Goal: Task Accomplishment & Management: Use online tool/utility

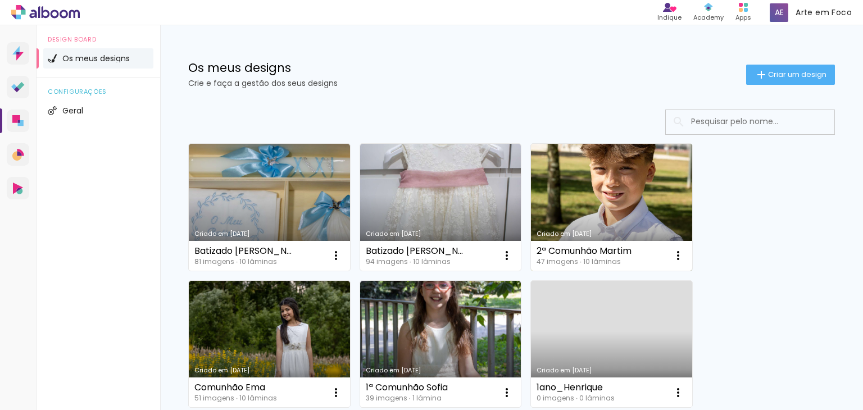
click at [618, 194] on link "Criado em [DATE]" at bounding box center [611, 207] width 161 height 127
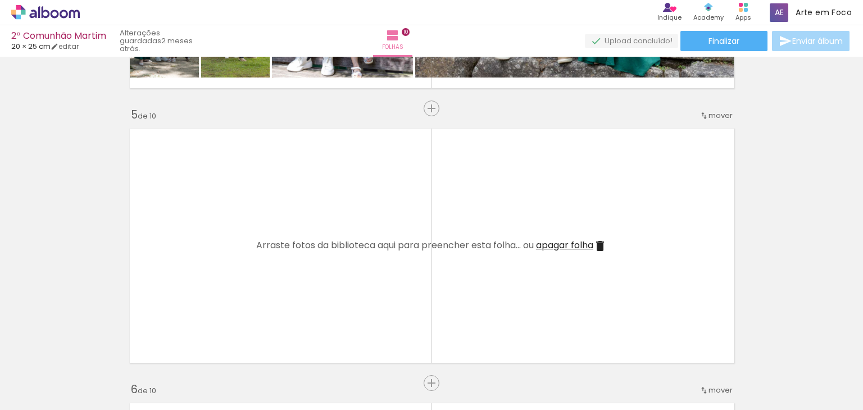
scroll to position [1042, 0]
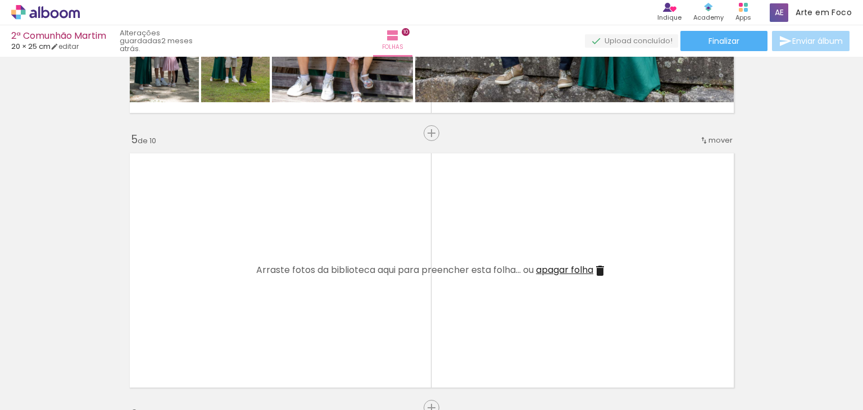
click at [53, 394] on span "Adicionar Fotos" at bounding box center [40, 395] width 34 height 12
click at [0, 0] on input "file" at bounding box center [0, 0] width 0 height 0
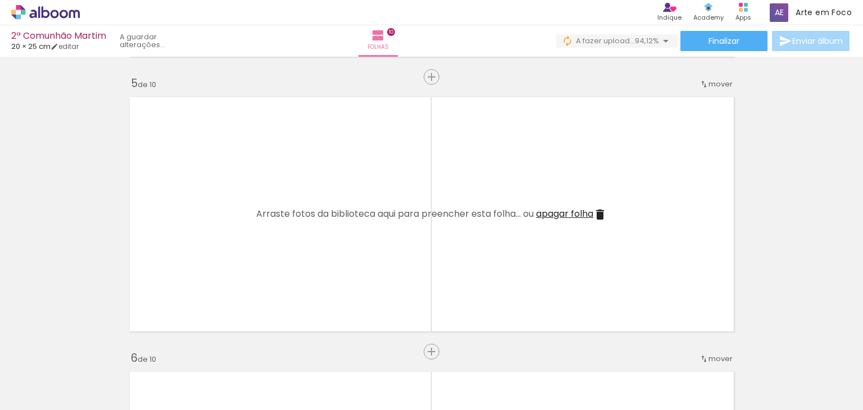
scroll to position [0, 0]
click at [169, 400] on quentale-thumb at bounding box center [175, 372] width 63 height 65
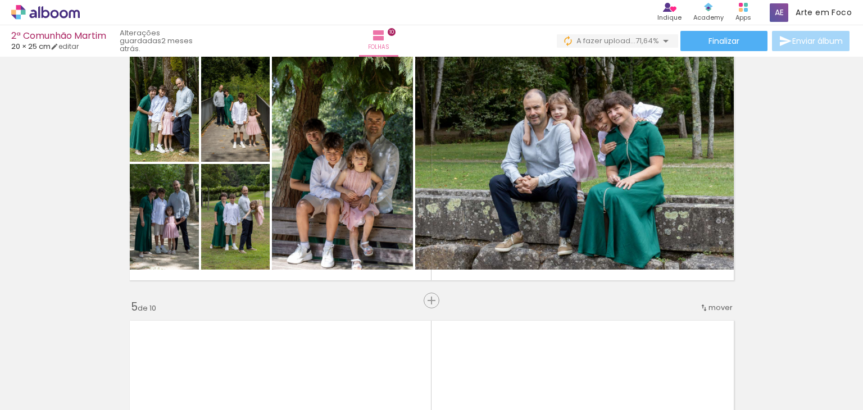
scroll to position [873, 0]
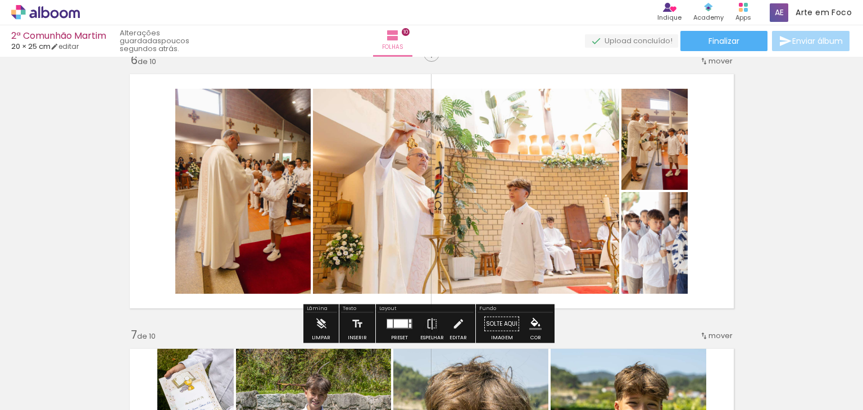
scroll to position [0, 3110]
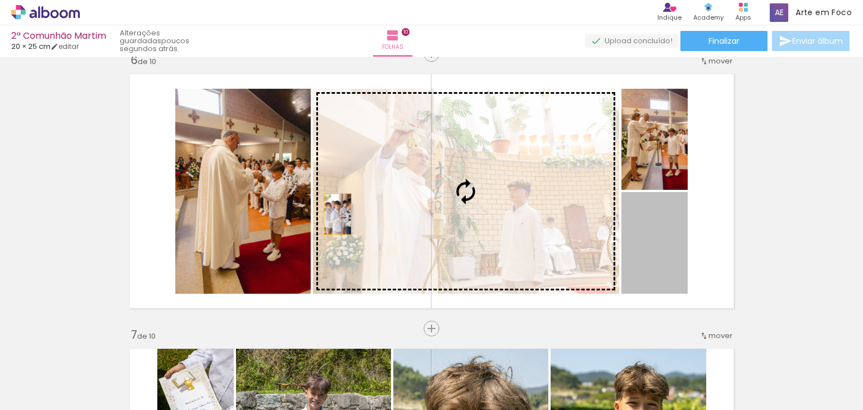
drag, startPoint x: 668, startPoint y: 265, endPoint x: 278, endPoint y: 227, distance: 391.5
click at [0, 0] on slot at bounding box center [0, 0] width 0 height 0
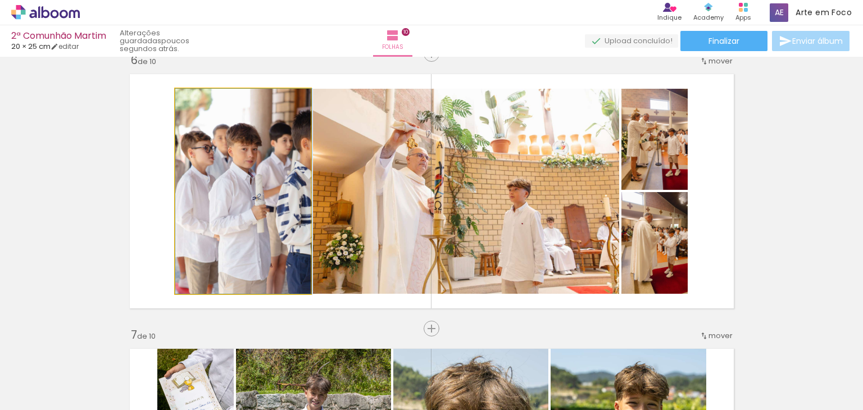
drag, startPoint x: 237, startPoint y: 216, endPoint x: 253, endPoint y: 215, distance: 15.7
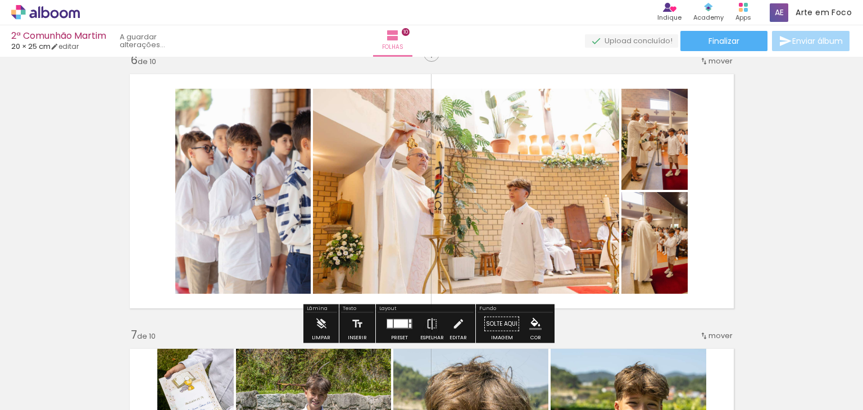
click at [134, 224] on quentale-layouter at bounding box center [432, 191] width 617 height 247
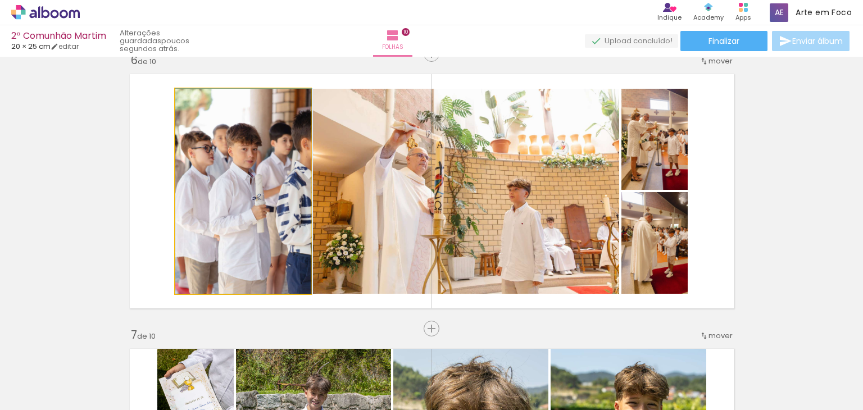
drag, startPoint x: 238, startPoint y: 243, endPoint x: 243, endPoint y: 224, distance: 19.8
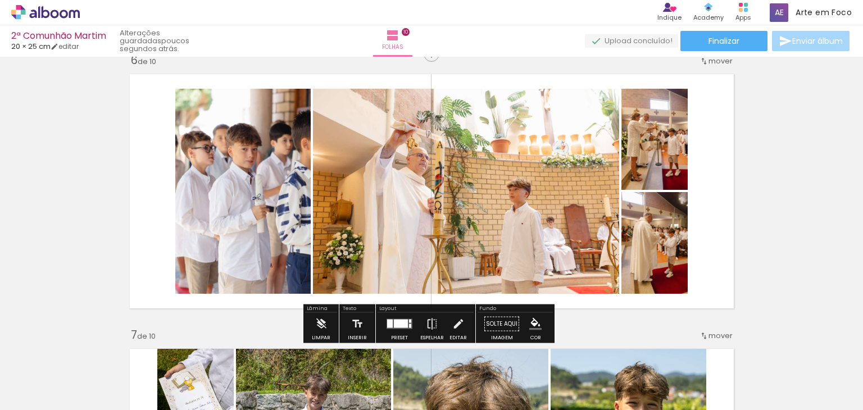
click at [153, 236] on quentale-layouter at bounding box center [432, 191] width 617 height 247
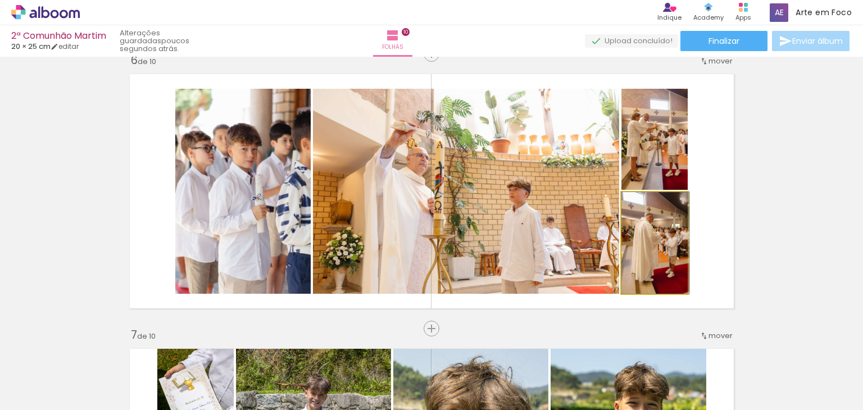
drag, startPoint x: 668, startPoint y: 274, endPoint x: 684, endPoint y: 270, distance: 16.1
click at [684, 270] on quentale-layouter at bounding box center [432, 191] width 617 height 247
drag, startPoint x: 668, startPoint y: 264, endPoint x: 659, endPoint y: 265, distance: 9.1
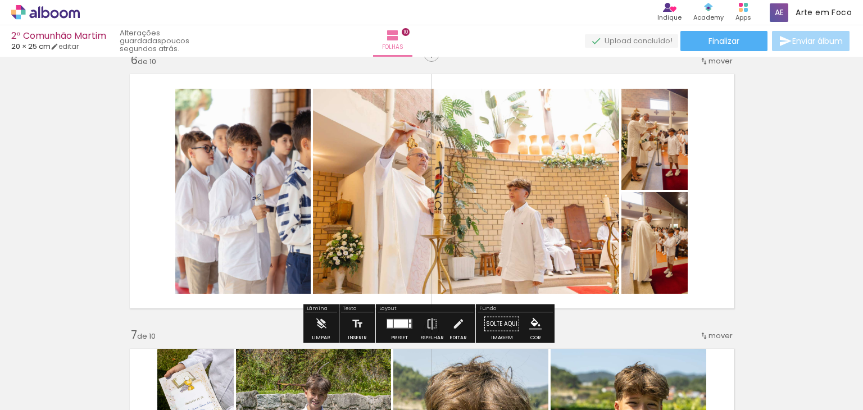
click at [711, 254] on quentale-layouter at bounding box center [432, 191] width 617 height 247
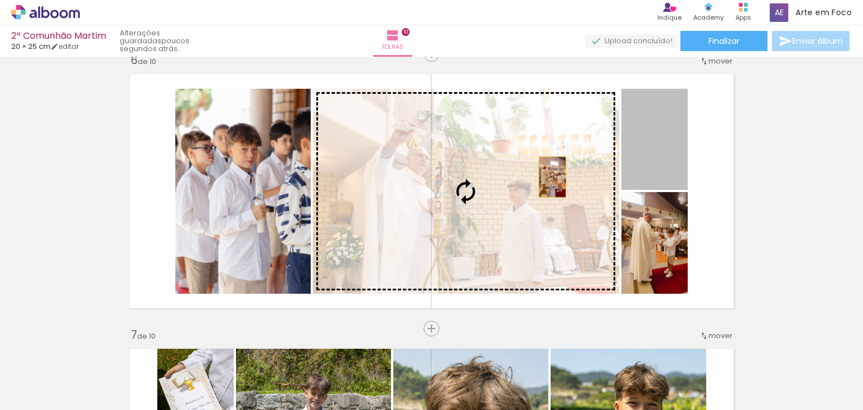
drag, startPoint x: 643, startPoint y: 160, endPoint x: 490, endPoint y: 188, distance: 155.5
click at [0, 0] on slot at bounding box center [0, 0] width 0 height 0
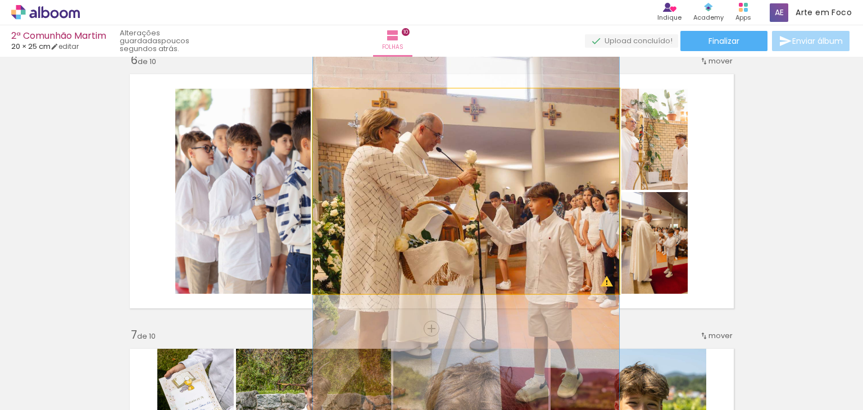
drag, startPoint x: 563, startPoint y: 209, endPoint x: 566, endPoint y: 250, distance: 41.2
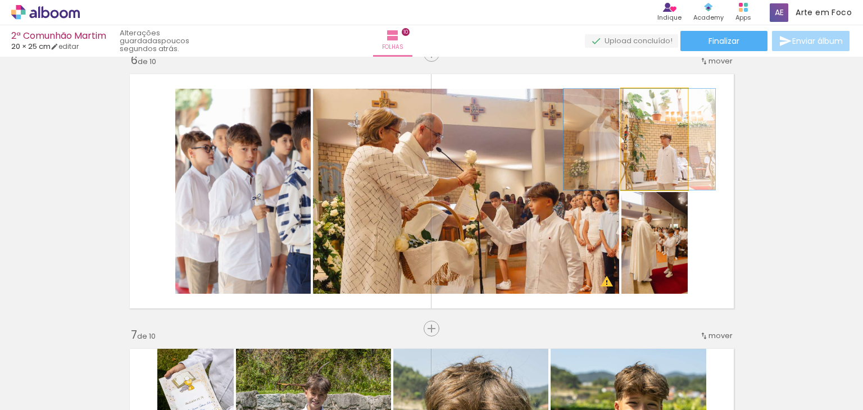
drag, startPoint x: 652, startPoint y: 169, endPoint x: 533, endPoint y: 212, distance: 126.3
click at [0, 0] on slot at bounding box center [0, 0] width 0 height 0
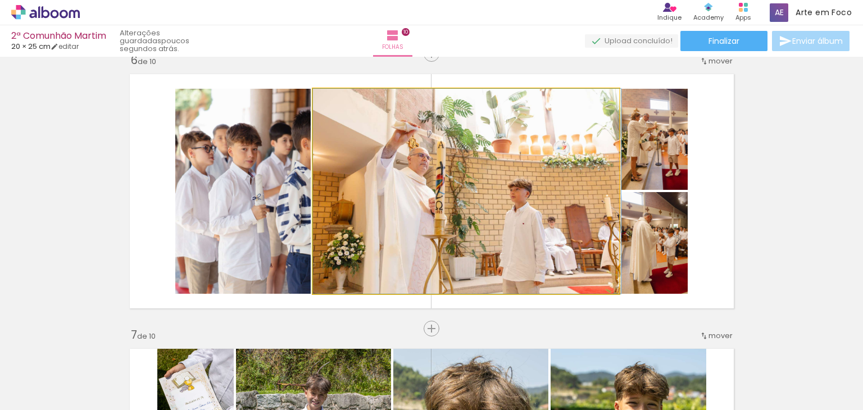
drag, startPoint x: 541, startPoint y: 207, endPoint x: 551, endPoint y: 184, distance: 25.2
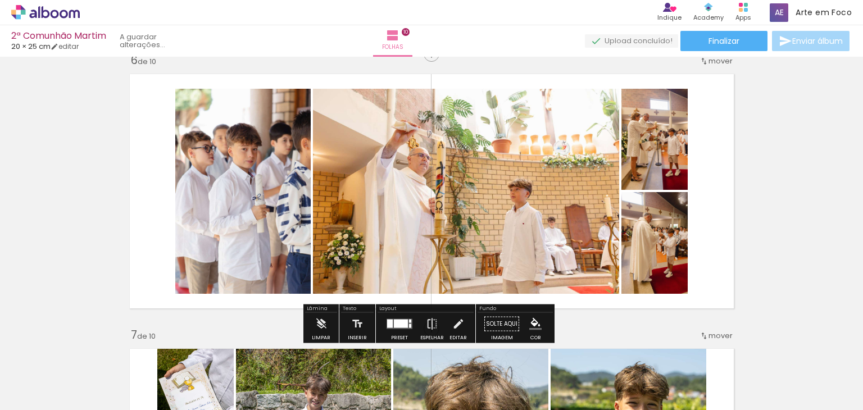
drag, startPoint x: 760, startPoint y: 156, endPoint x: 703, endPoint y: 182, distance: 62.9
click at [760, 156] on div "Inserir folha 1 de 10 Inserir folha 2 de 10 Inserir folha 3 de 10 Inserir folha…" at bounding box center [431, 177] width 863 height 3024
click at [400, 324] on div at bounding box center [401, 324] width 14 height 8
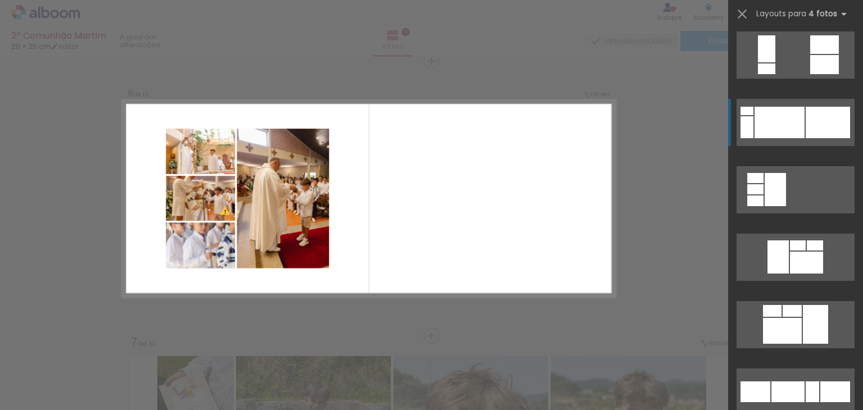
scroll to position [14190, 0]
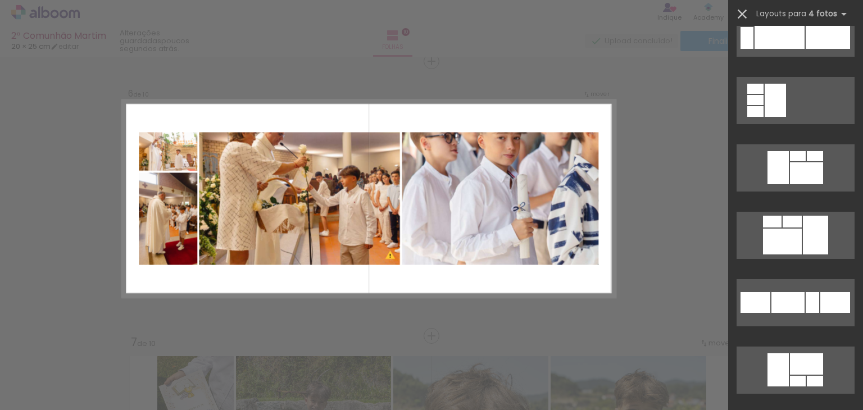
click at [741, 11] on iron-icon at bounding box center [743, 14] width 16 height 16
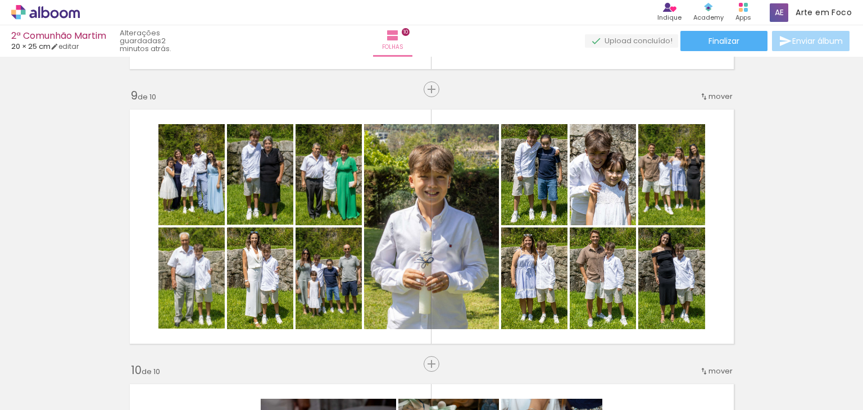
scroll to position [2152, 0]
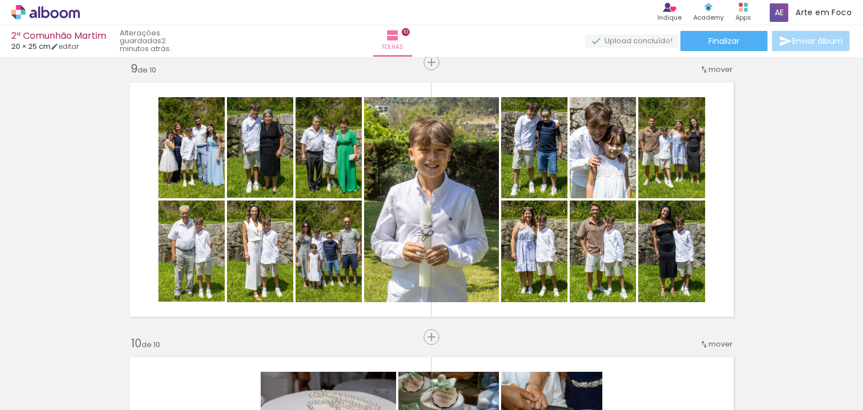
scroll to position [2208, 0]
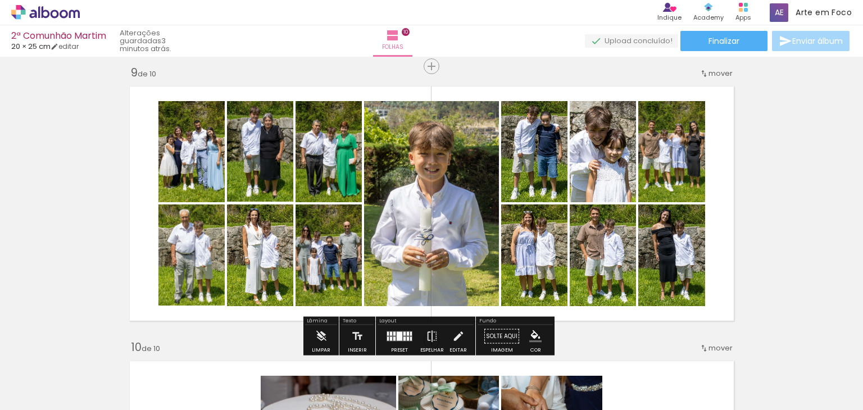
click at [42, 392] on span "Adicionar Fotos" at bounding box center [40, 395] width 34 height 12
click at [0, 0] on input "file" at bounding box center [0, 0] width 0 height 0
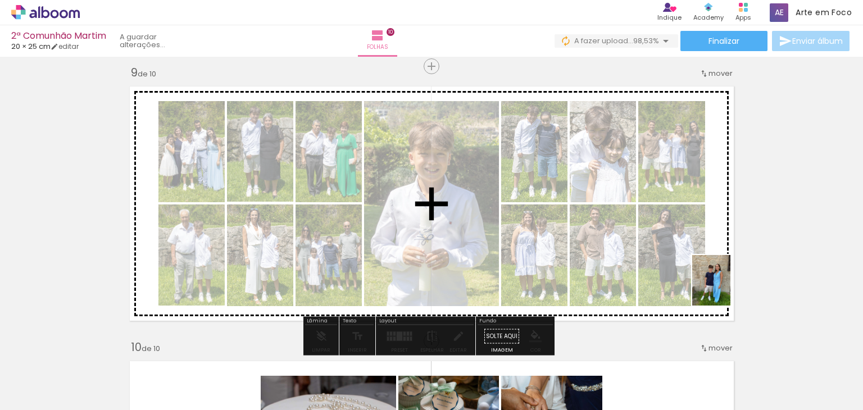
drag, startPoint x: 831, startPoint y: 376, endPoint x: 726, endPoint y: 289, distance: 136.2
click at [726, 289] on quentale-workspace at bounding box center [431, 205] width 863 height 410
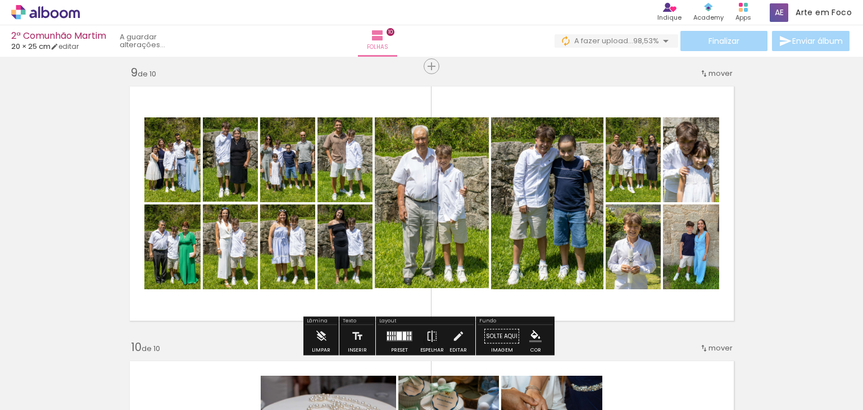
click at [403, 336] on div at bounding box center [404, 336] width 3 height 8
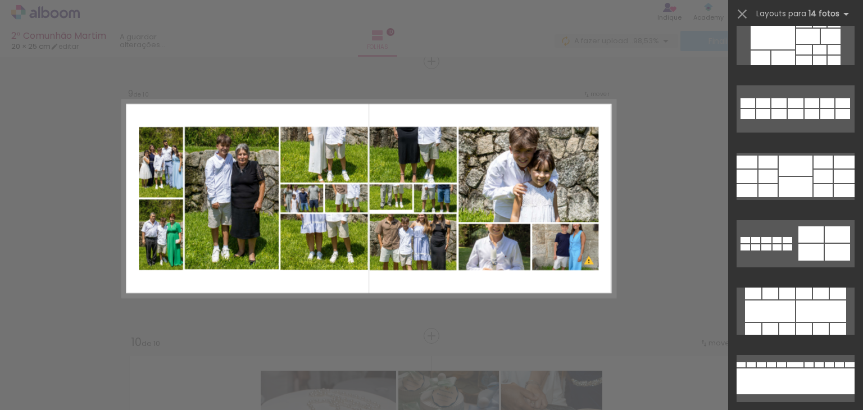
scroll to position [324, 0]
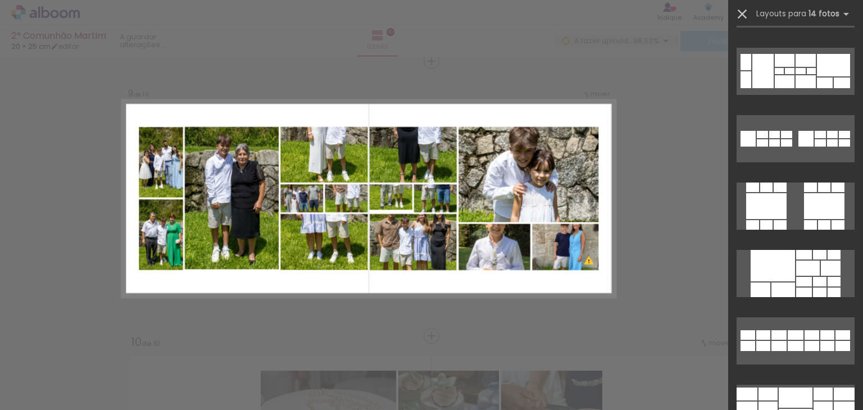
click at [745, 10] on iron-icon at bounding box center [743, 14] width 16 height 16
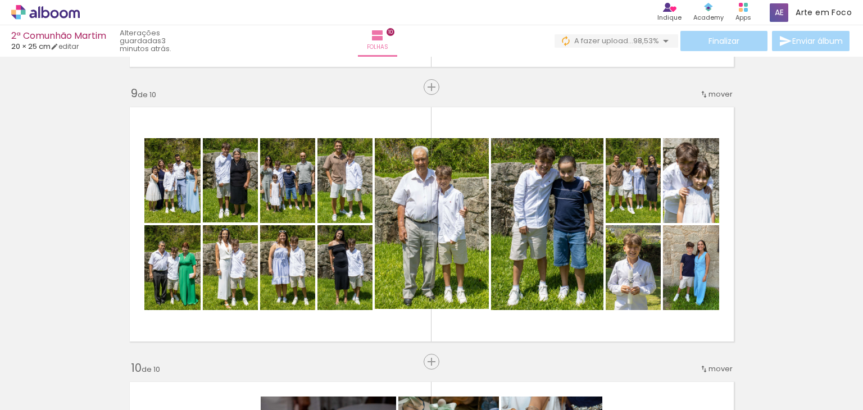
scroll to position [2213, 0]
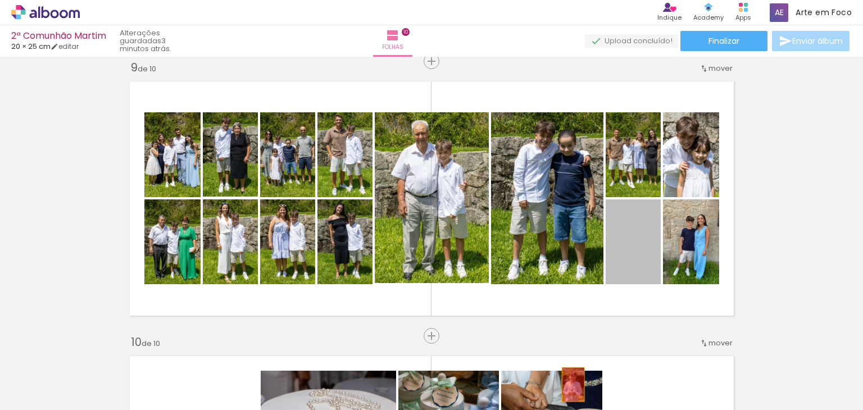
drag, startPoint x: 615, startPoint y: 250, endPoint x: 569, endPoint y: 384, distance: 142.6
click at [569, 384] on quentale-workspace at bounding box center [431, 205] width 863 height 410
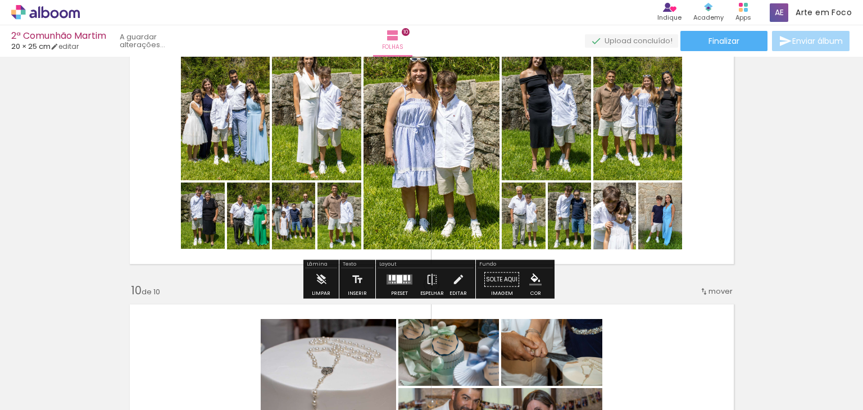
scroll to position [2269, 0]
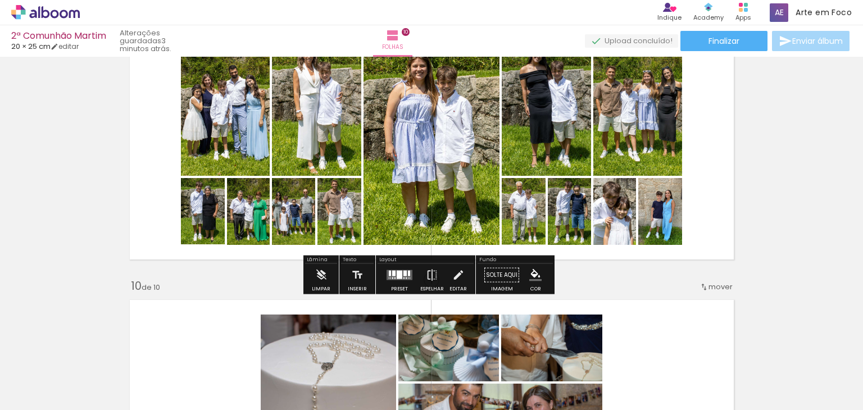
click at [404, 271] on quentale-layouter at bounding box center [400, 275] width 26 height 10
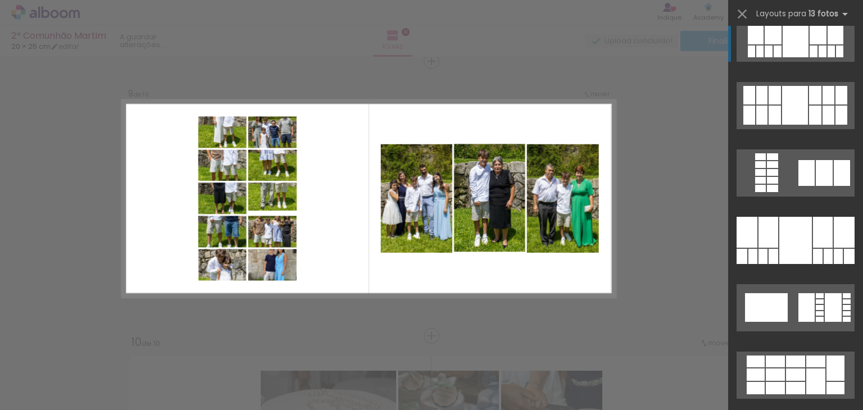
scroll to position [0, 0]
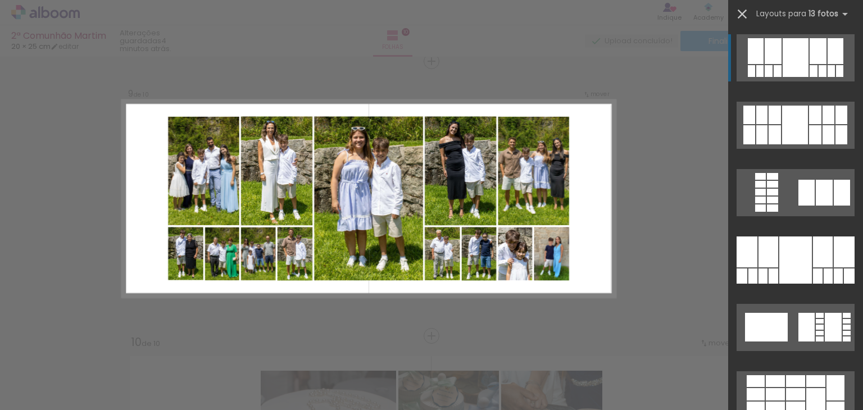
click at [744, 19] on iron-icon at bounding box center [743, 14] width 16 height 16
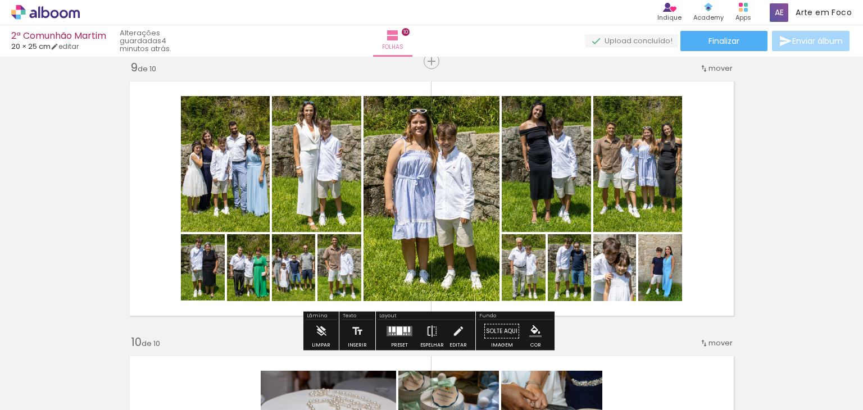
scroll to position [0, 2756]
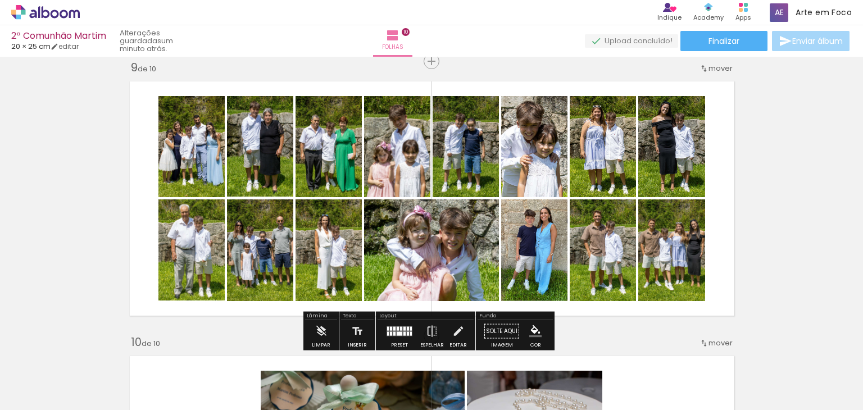
scroll to position [0, 2172]
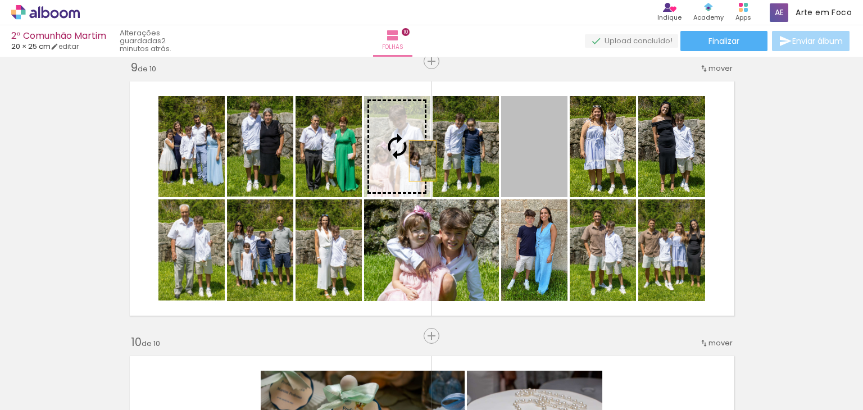
drag, startPoint x: 545, startPoint y: 159, endPoint x: 407, endPoint y: 162, distance: 138.3
click at [0, 0] on slot at bounding box center [0, 0] width 0 height 0
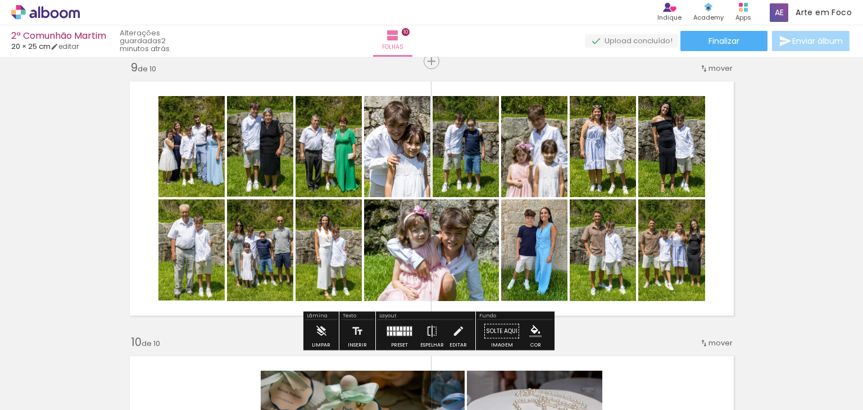
click at [501, 77] on quentale-layouter at bounding box center [432, 198] width 617 height 247
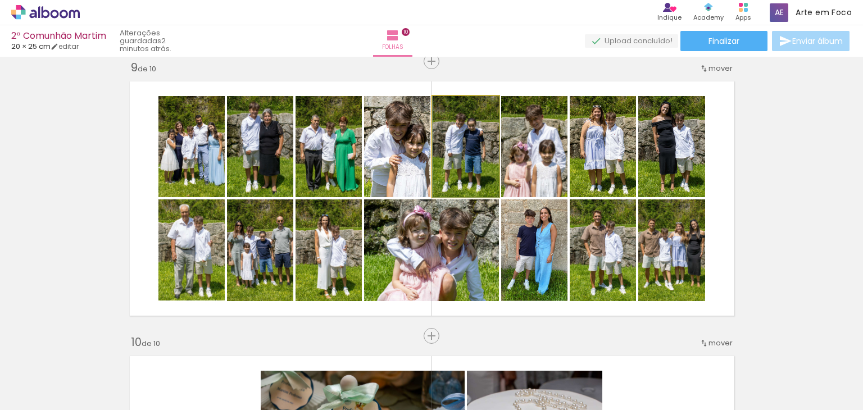
drag, startPoint x: 468, startPoint y: 177, endPoint x: 476, endPoint y: 178, distance: 7.9
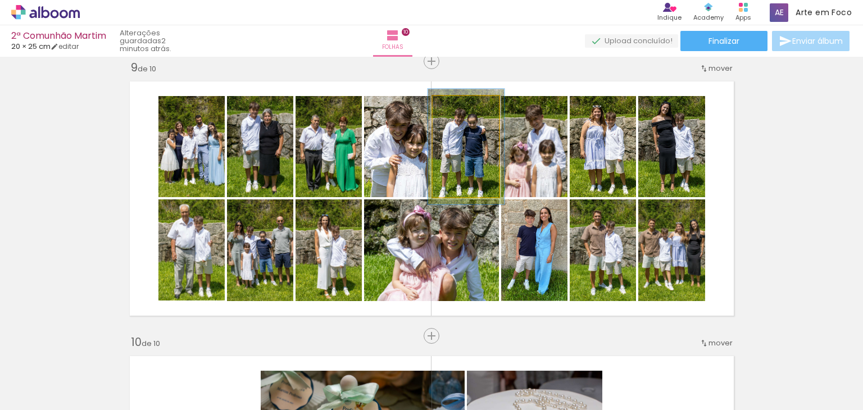
type paper-slider "114"
click at [457, 108] on div at bounding box center [460, 108] width 10 height 10
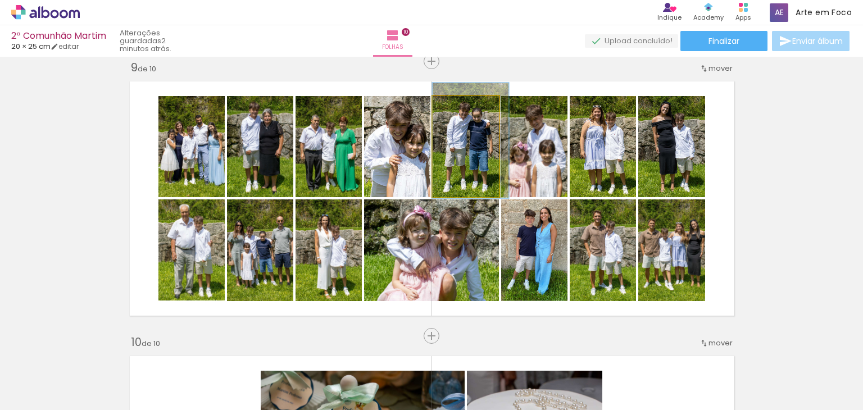
drag, startPoint x: 477, startPoint y: 155, endPoint x: 483, endPoint y: 149, distance: 8.7
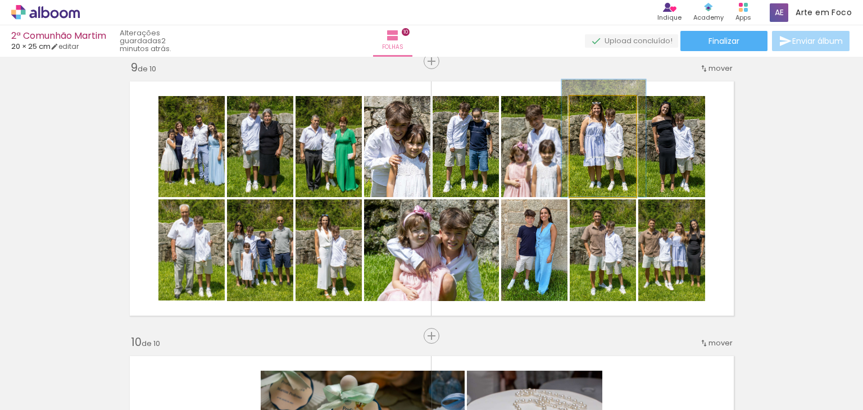
drag, startPoint x: 608, startPoint y: 169, endPoint x: 620, endPoint y: 165, distance: 12.6
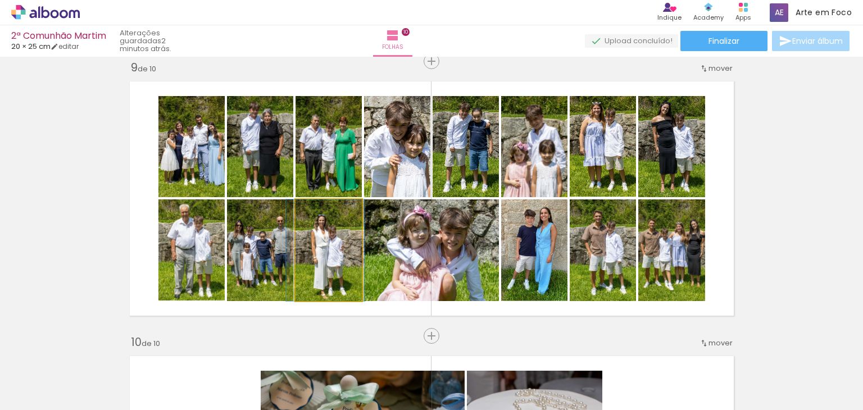
drag, startPoint x: 341, startPoint y: 264, endPoint x: 340, endPoint y: 252, distance: 11.3
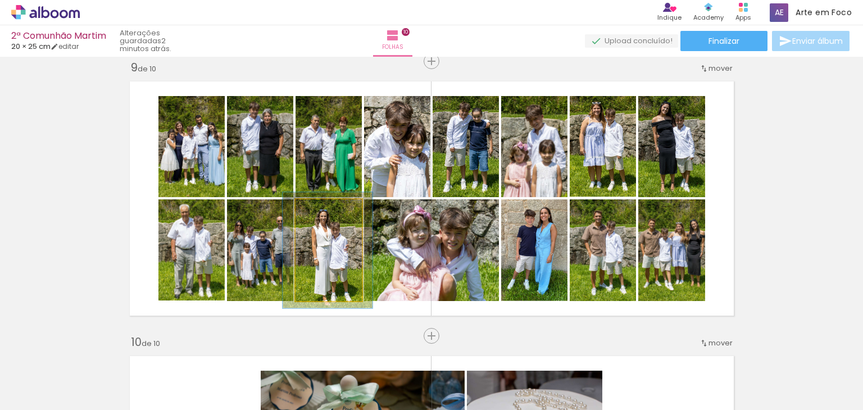
type paper-slider "114"
click at [318, 209] on div at bounding box center [323, 211] width 10 height 10
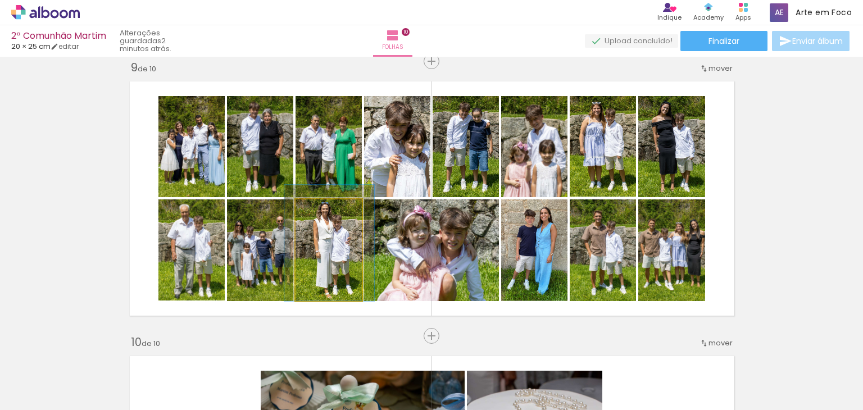
drag, startPoint x: 337, startPoint y: 248, endPoint x: 339, endPoint y: 238, distance: 10.3
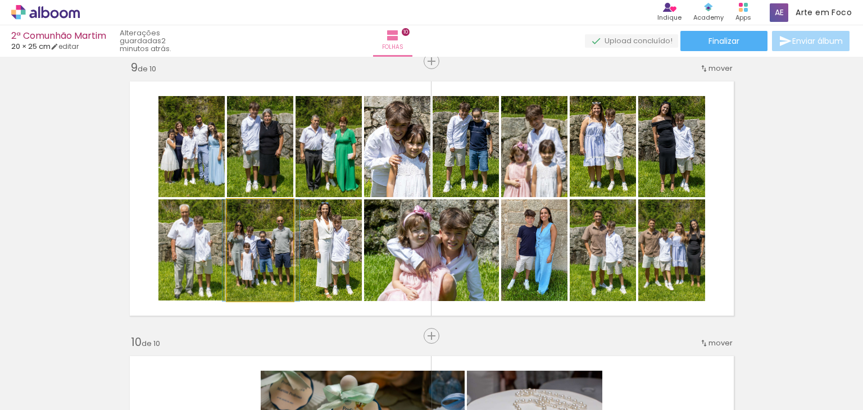
click at [270, 270] on quentale-photo at bounding box center [260, 251] width 66 height 102
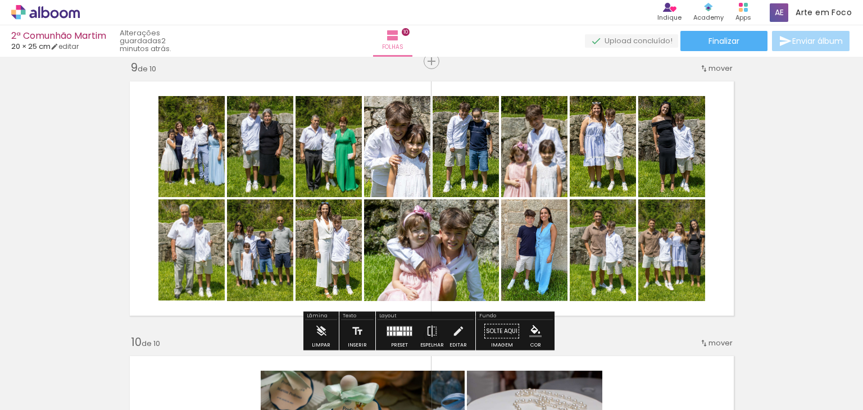
click at [260, 311] on quentale-layouter at bounding box center [432, 198] width 617 height 247
click at [243, 322] on quentale-layouter at bounding box center [432, 198] width 617 height 247
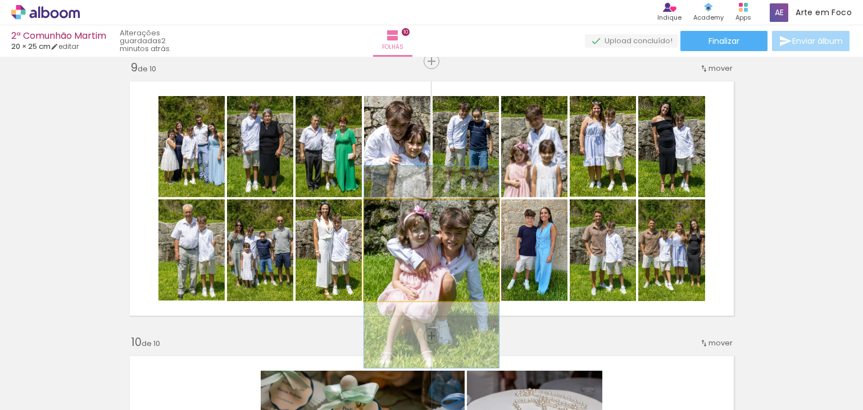
click at [465, 255] on quentale-photo at bounding box center [431, 251] width 135 height 102
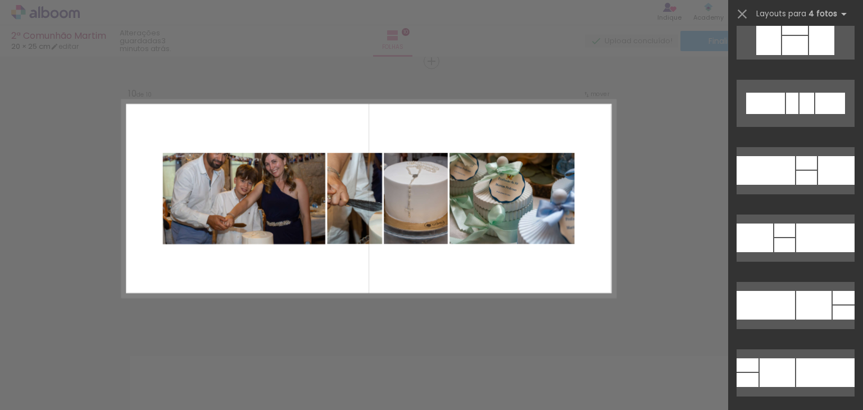
scroll to position [12524, 0]
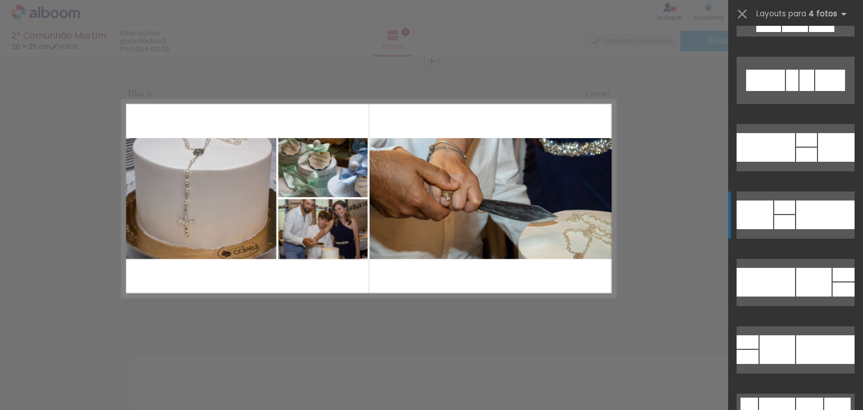
click at [785, 217] on div at bounding box center [785, 222] width 21 height 14
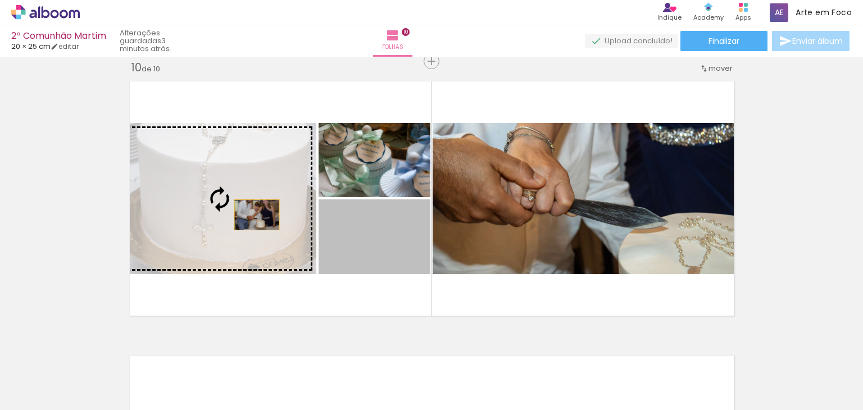
drag, startPoint x: 376, startPoint y: 230, endPoint x: 243, endPoint y: 215, distance: 133.5
click at [0, 0] on slot at bounding box center [0, 0] width 0 height 0
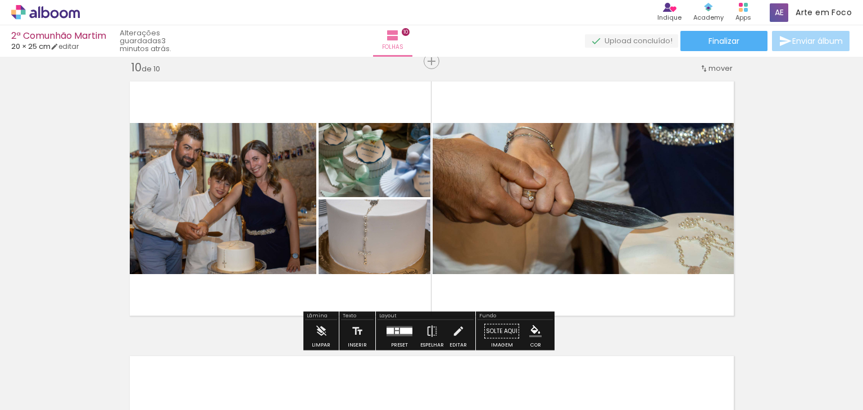
click at [206, 293] on quentale-layouter at bounding box center [432, 198] width 617 height 247
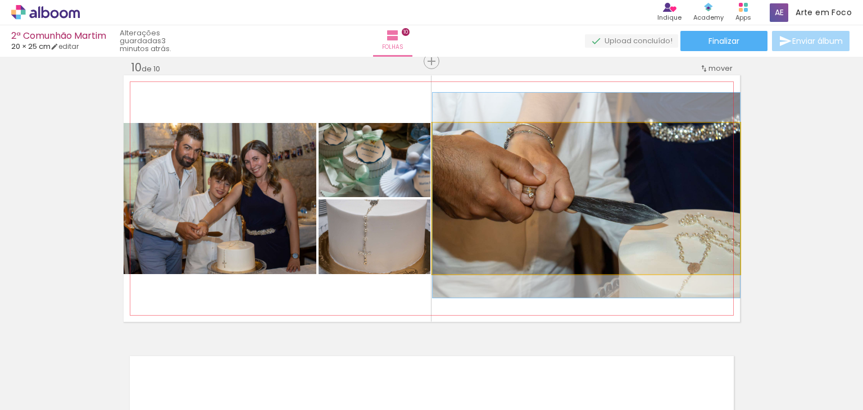
drag, startPoint x: 548, startPoint y: 187, endPoint x: 540, endPoint y: 183, distance: 8.6
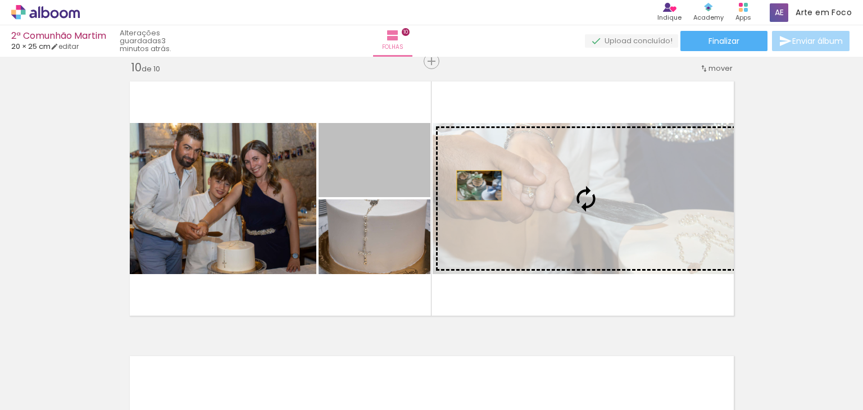
drag, startPoint x: 387, startPoint y: 179, endPoint x: 479, endPoint y: 186, distance: 92.4
click at [0, 0] on slot at bounding box center [0, 0] width 0 height 0
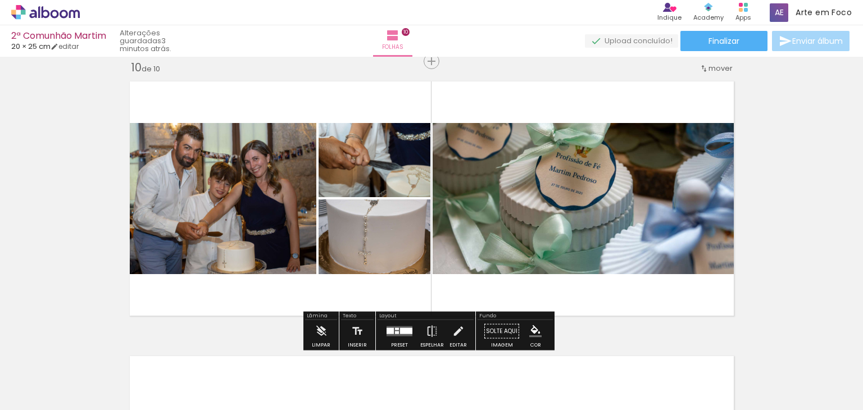
click at [627, 100] on quentale-layouter at bounding box center [432, 198] width 617 height 247
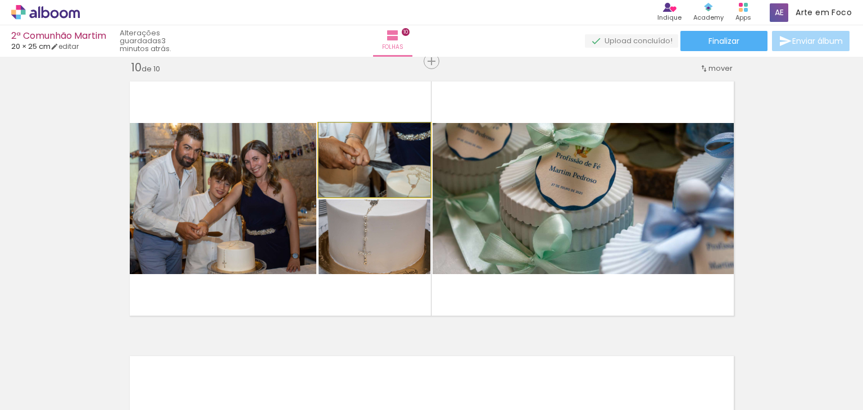
drag, startPoint x: 382, startPoint y: 176, endPoint x: 373, endPoint y: 167, distance: 12.7
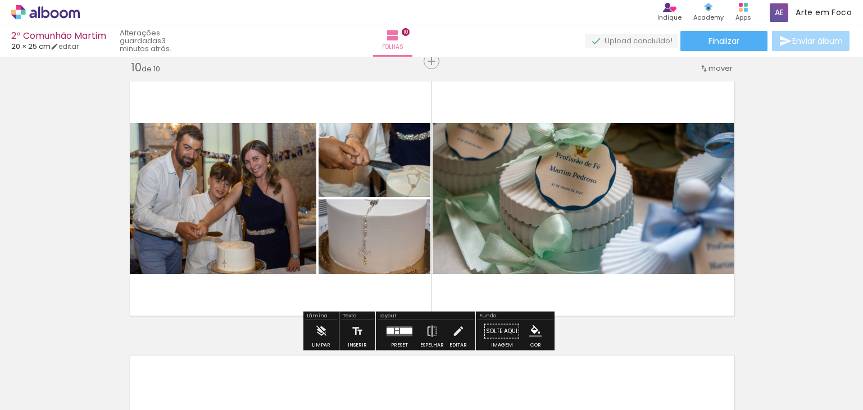
click at [387, 246] on quentale-photo at bounding box center [375, 237] width 112 height 75
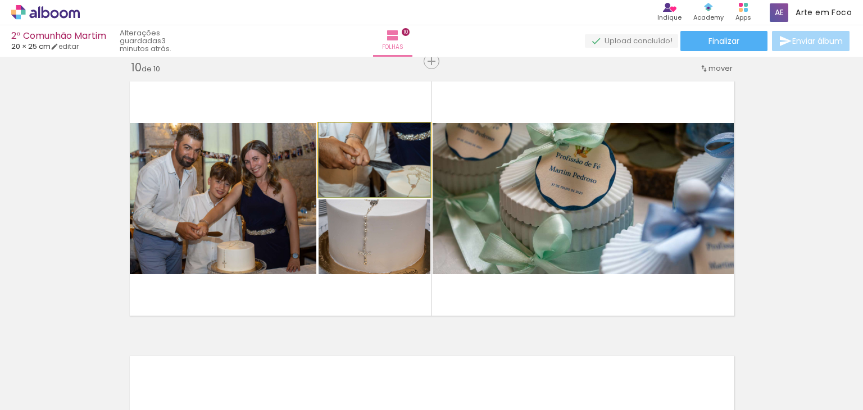
click at [388, 169] on quentale-photo at bounding box center [375, 160] width 112 height 74
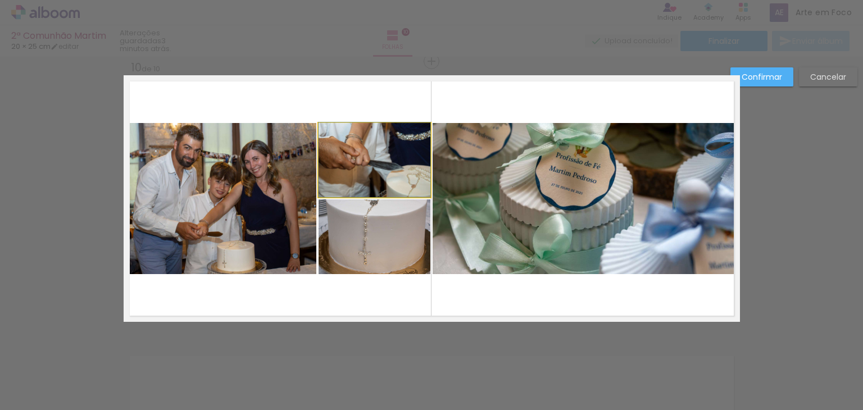
click at [372, 193] on quentale-photo at bounding box center [375, 160] width 112 height 74
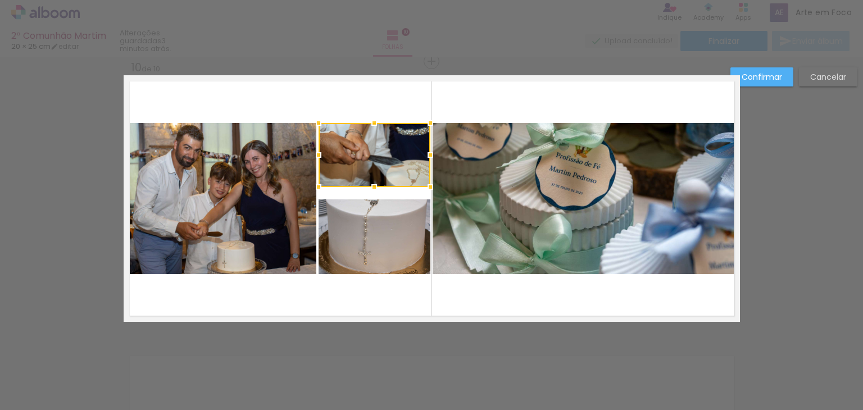
drag, startPoint x: 370, startPoint y: 198, endPoint x: 372, endPoint y: 188, distance: 10.3
click at [372, 188] on div at bounding box center [374, 187] width 22 height 22
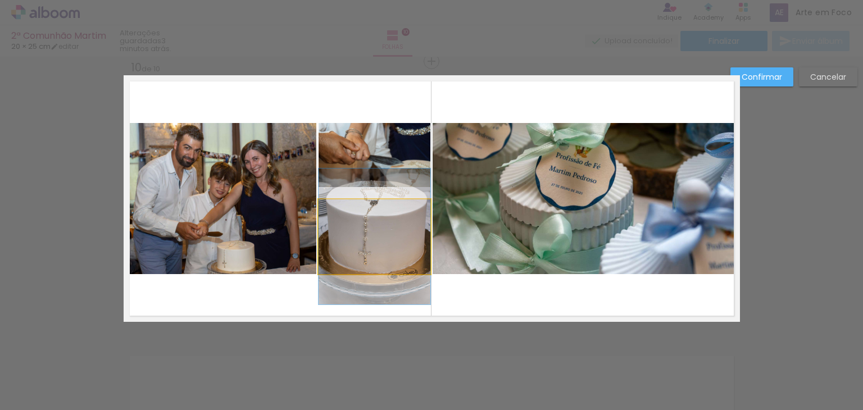
click at [373, 209] on quentale-photo at bounding box center [375, 237] width 112 height 75
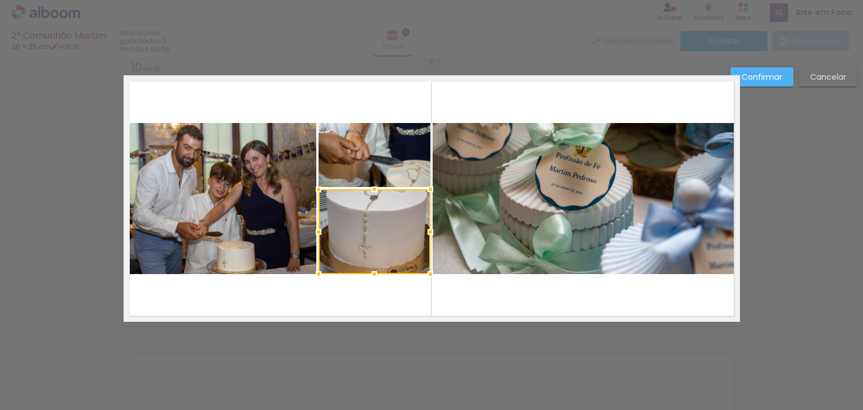
drag, startPoint x: 372, startPoint y: 198, endPoint x: 372, endPoint y: 188, distance: 10.1
click at [372, 188] on div at bounding box center [374, 189] width 22 height 22
click at [396, 103] on quentale-layouter at bounding box center [432, 198] width 617 height 247
click at [789, 74] on paper-button "Confirmar" at bounding box center [762, 76] width 63 height 19
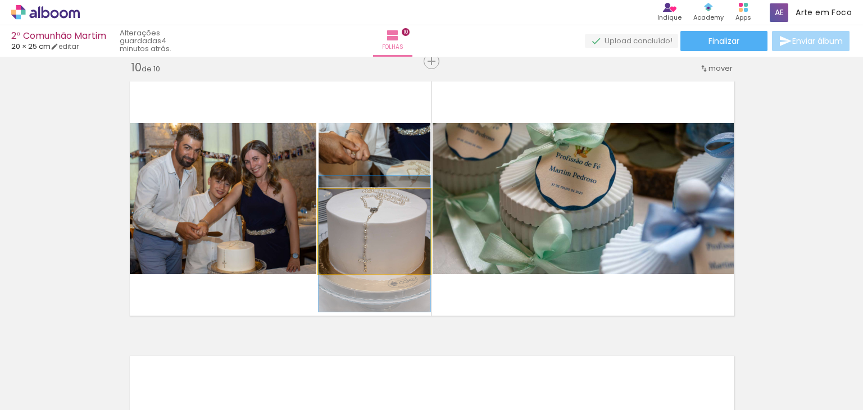
drag, startPoint x: 364, startPoint y: 218, endPoint x: 365, endPoint y: 229, distance: 11.9
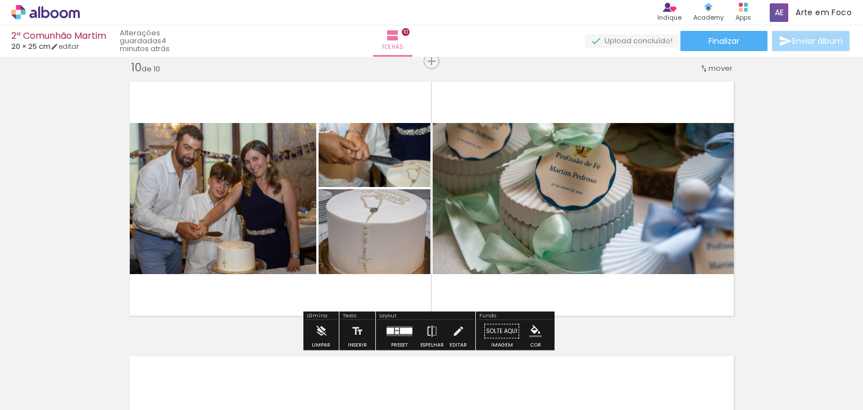
click at [425, 98] on quentale-layouter at bounding box center [432, 198] width 617 height 247
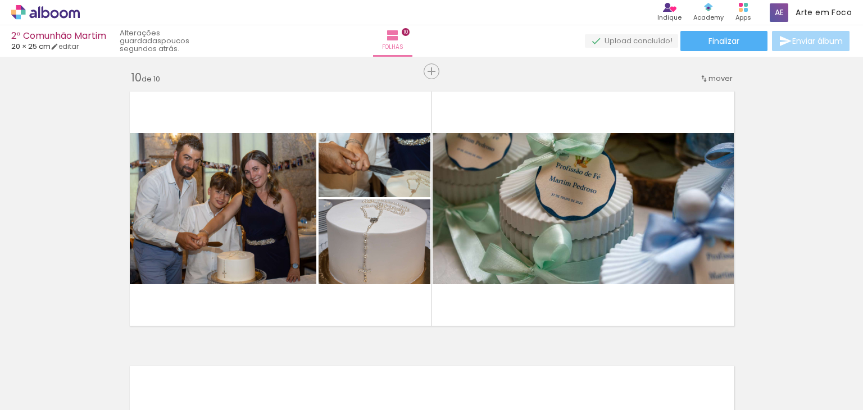
scroll to position [2477, 0]
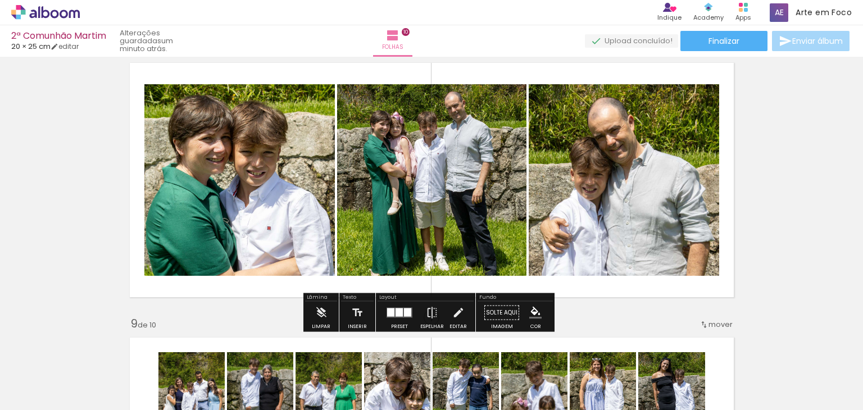
scroll to position [1967, 0]
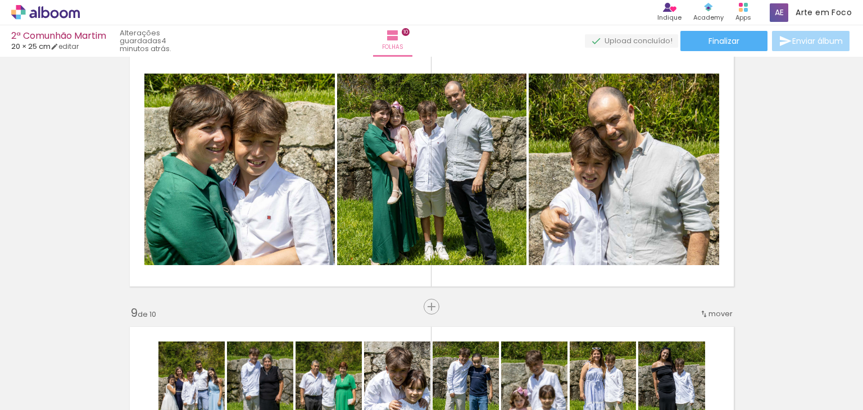
scroll to position [0, 2172]
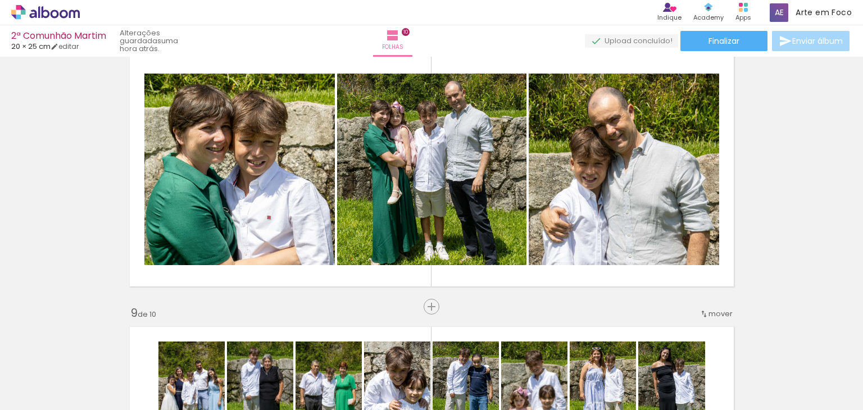
scroll to position [0, 2172]
